Goal: Find specific page/section: Find specific page/section

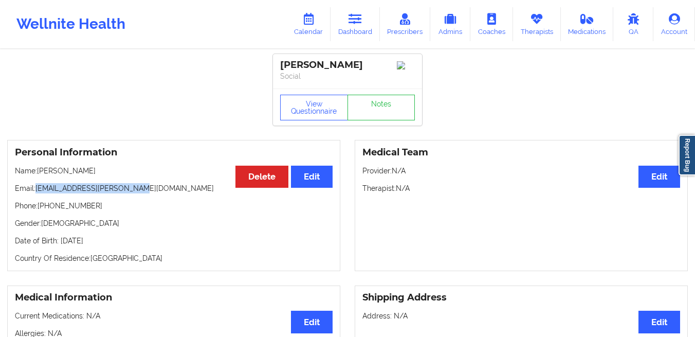
click at [359, 23] on icon at bounding box center [354, 18] width 13 height 11
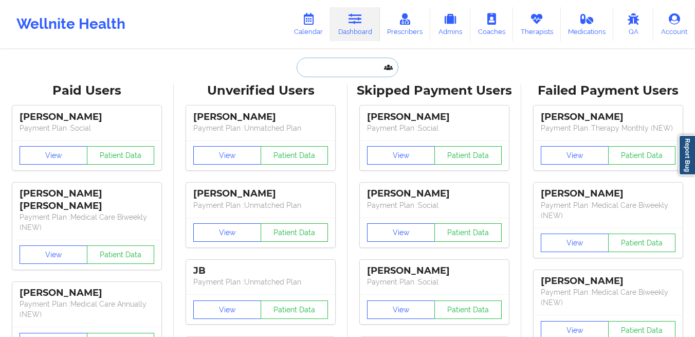
click at [336, 58] on input "text" at bounding box center [348, 68] width 102 height 20
paste input "[EMAIL_ADDRESS][DOMAIN_NAME]"
type input "[EMAIL_ADDRESS][DOMAIN_NAME]"
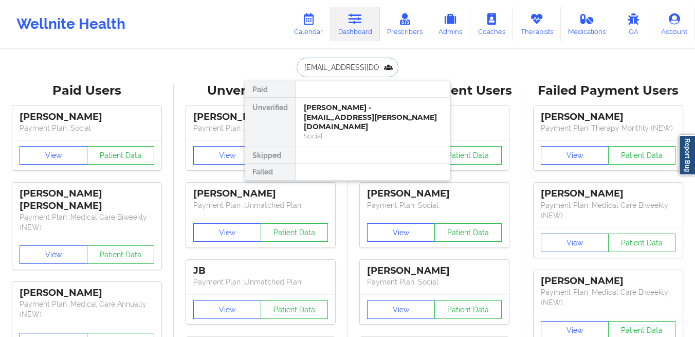
scroll to position [0, 22]
click at [327, 118] on div "Gabriella Maffei - gabriellamaffei24@gmail.com" at bounding box center [373, 112] width 138 height 19
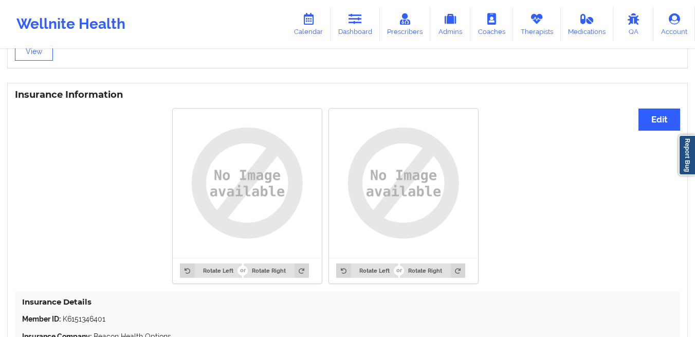
scroll to position [857, 0]
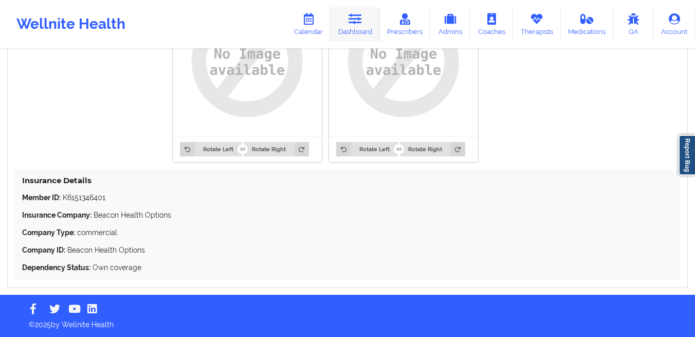
click at [374, 22] on link "Dashboard" at bounding box center [354, 24] width 49 height 34
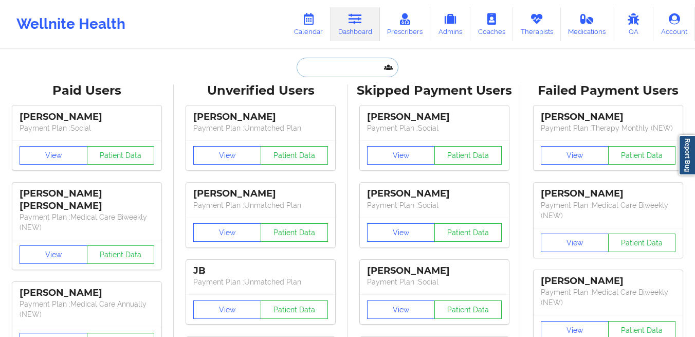
click at [323, 67] on input "text" at bounding box center [348, 68] width 102 height 20
paste input "lesliefeliciano117@gmail.com"
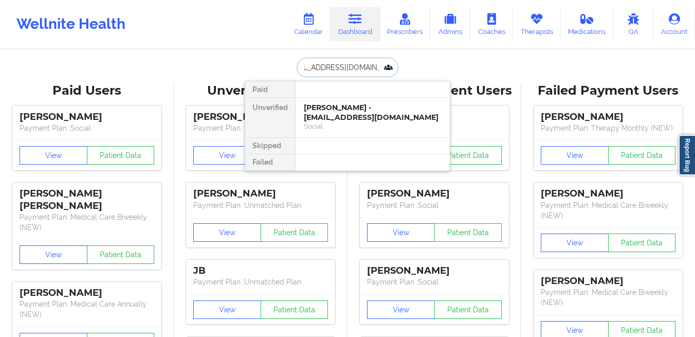
type input "lesliefeliciano117@gmail.com"
click at [327, 116] on div "Leslie Feliciano - lesliefeliciano117@gmail.com" at bounding box center [373, 112] width 138 height 19
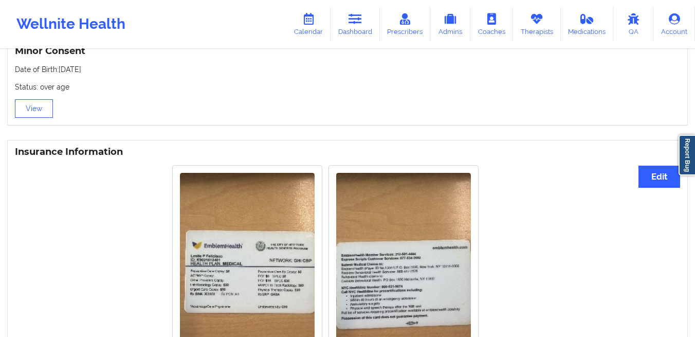
scroll to position [600, 0]
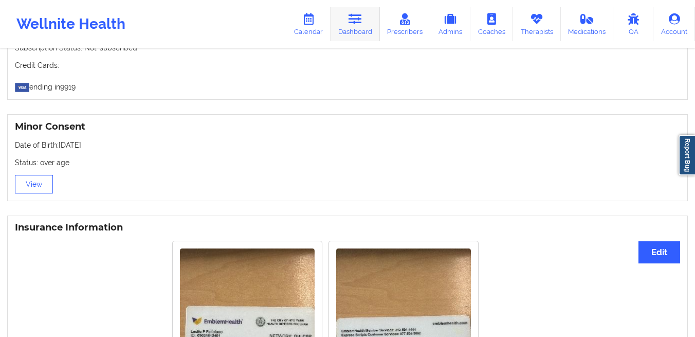
click at [358, 29] on link "Dashboard" at bounding box center [354, 24] width 49 height 34
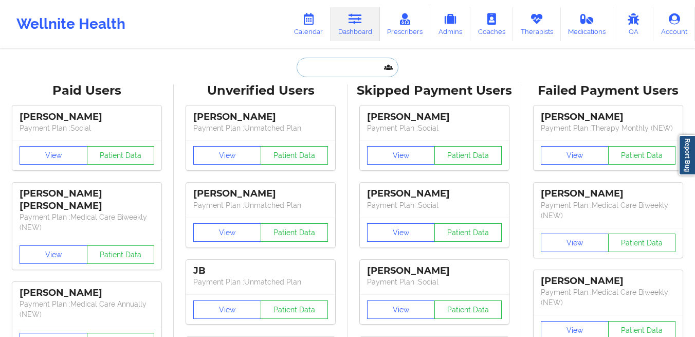
click at [321, 65] on input "text" at bounding box center [348, 68] width 102 height 20
paste input "tarraeverette1978@gmail.com"
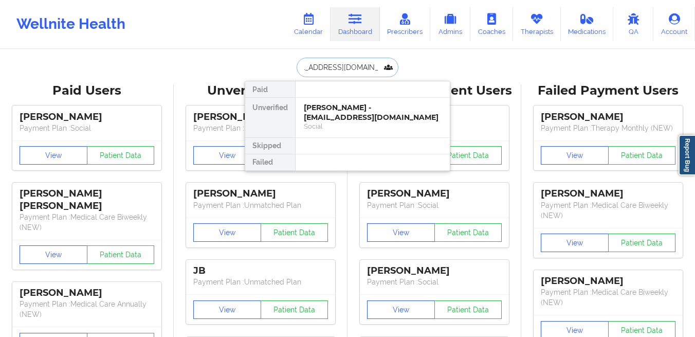
type input "tarraeverette1978@gmail.com"
click at [326, 115] on div "TARRA EVERETTE - tarraeverette1978@gmail.com" at bounding box center [373, 112] width 138 height 19
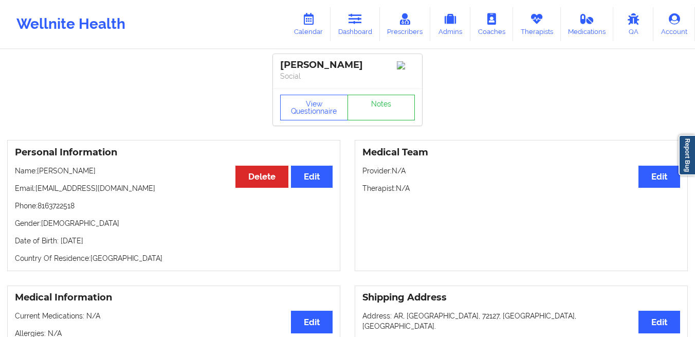
scroll to position [773, 0]
